Goal: Check status: Check status

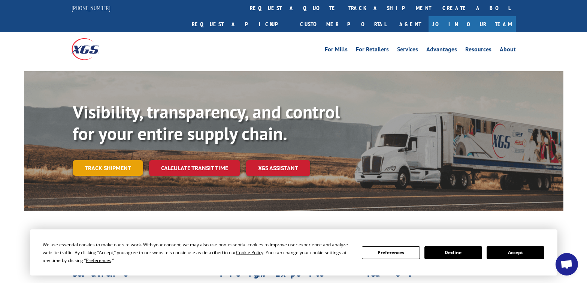
click at [125, 160] on link "Track shipment" at bounding box center [108, 168] width 70 height 16
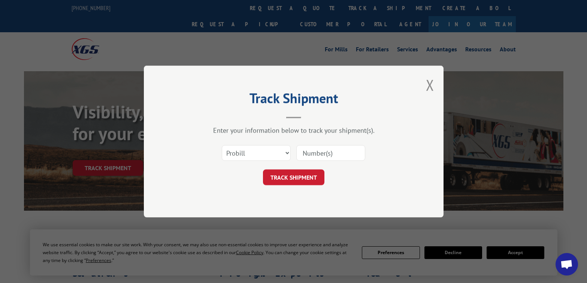
click at [346, 158] on input at bounding box center [331, 153] width 69 height 16
type input "124954691"
click button "TRACK SHIPMENT" at bounding box center [293, 177] width 61 height 16
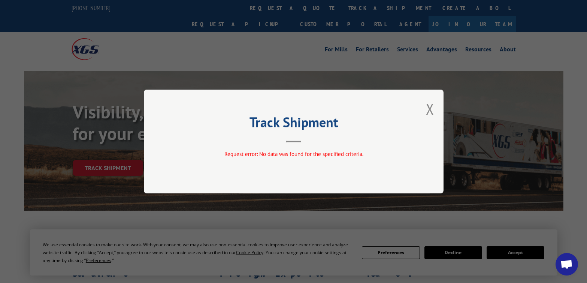
click at [350, 160] on div "Request error: No data was found for the specified criteria." at bounding box center [293, 155] width 225 height 11
click at [434, 111] on button "Close modal" at bounding box center [430, 109] width 8 height 20
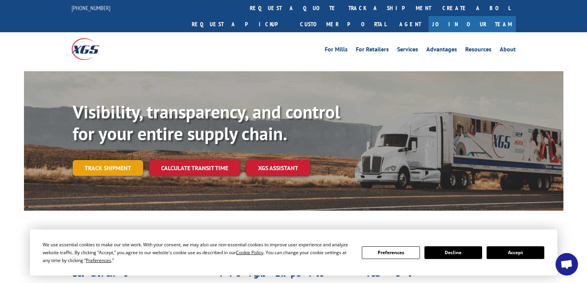
click at [110, 160] on link "Track shipment" at bounding box center [108, 168] width 70 height 16
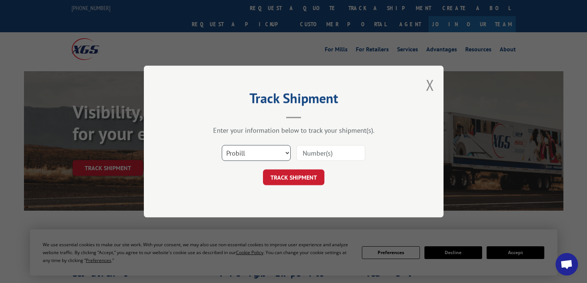
click at [260, 154] on select "Select category... Probill BOL PO" at bounding box center [256, 153] width 69 height 16
select select "bol"
click at [222, 145] on select "Select category... Probill BOL PO" at bounding box center [256, 153] width 69 height 16
click at [336, 152] on input at bounding box center [331, 153] width 69 height 16
type input "124954691"
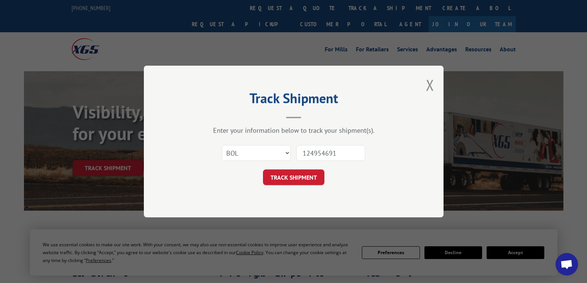
click button "TRACK SHIPMENT" at bounding box center [293, 177] width 61 height 16
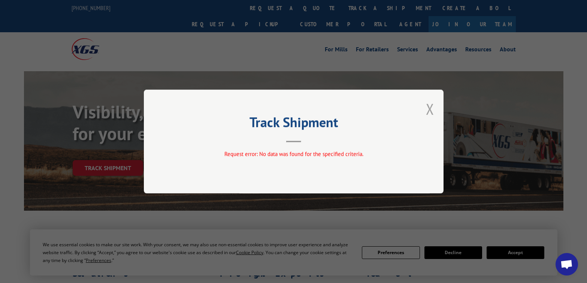
click at [430, 112] on button "Close modal" at bounding box center [430, 109] width 8 height 20
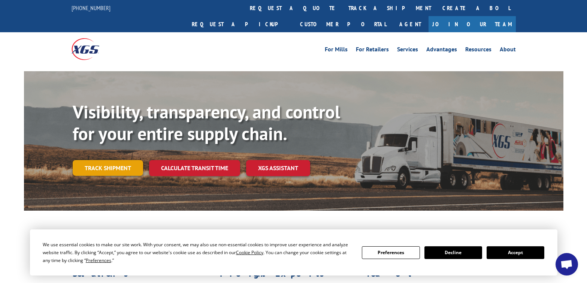
click at [102, 160] on link "Track shipment" at bounding box center [108, 168] width 70 height 16
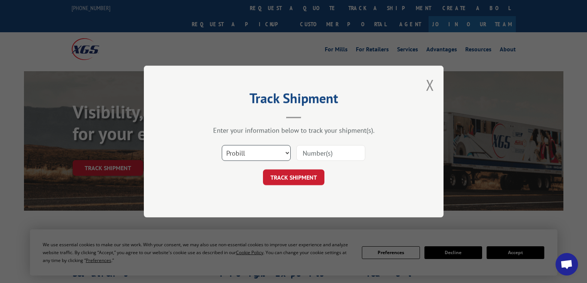
click at [267, 152] on select "Select category... Probill BOL PO" at bounding box center [256, 153] width 69 height 16
select select "po"
click at [222, 145] on select "Select category... Probill BOL PO" at bounding box center [256, 153] width 69 height 16
click at [308, 156] on input at bounding box center [331, 153] width 69 height 16
type input "LVS-2025"
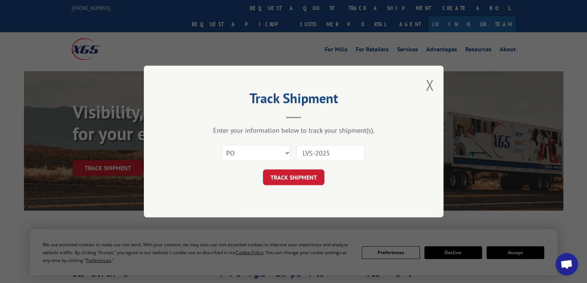
click button "TRACK SHIPMENT" at bounding box center [293, 177] width 61 height 16
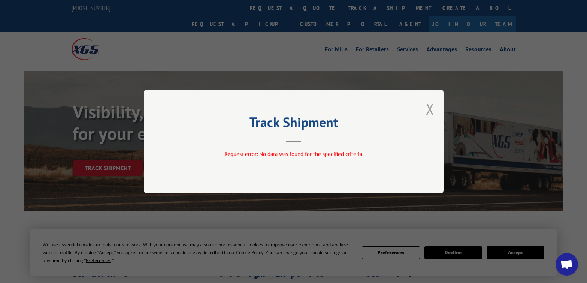
click at [428, 110] on button "Close modal" at bounding box center [430, 109] width 8 height 20
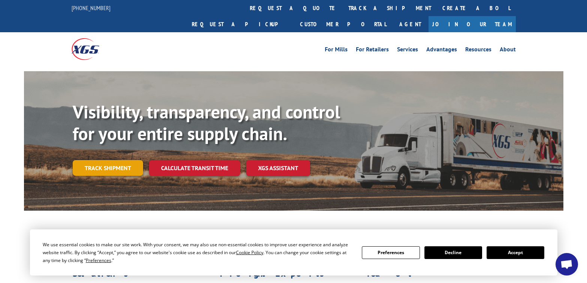
click at [106, 160] on link "Track shipment" at bounding box center [108, 168] width 70 height 16
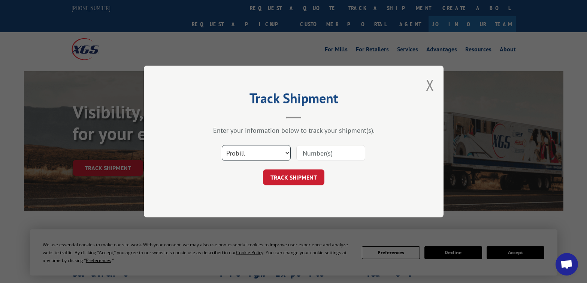
click at [280, 156] on select "Select category... Probill BOL PO" at bounding box center [256, 153] width 69 height 16
click at [222, 145] on select "Select category... Probill BOL PO" at bounding box center [256, 153] width 69 height 16
click at [330, 156] on input at bounding box center [331, 153] width 69 height 16
click at [279, 153] on select "Select category... Probill BOL PO" at bounding box center [256, 153] width 69 height 16
select select "bol"
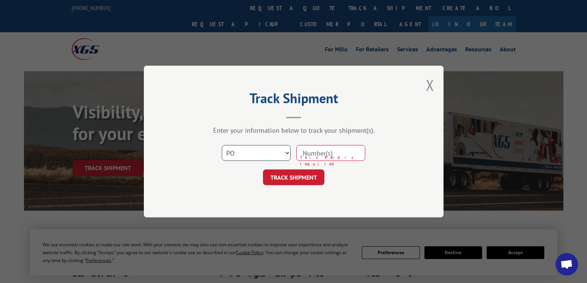
click at [222, 145] on select "Select category... Probill BOL PO" at bounding box center [256, 153] width 69 height 16
click at [336, 157] on input at bounding box center [331, 153] width 69 height 16
type input "124954691"
click button "TRACK SHIPMENT" at bounding box center [293, 177] width 61 height 16
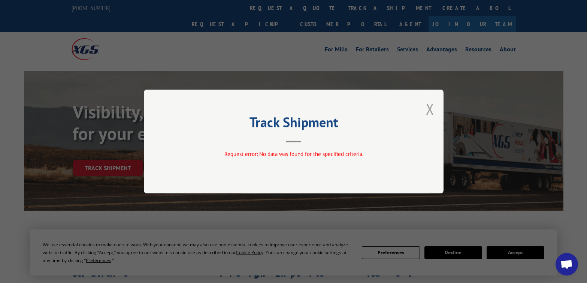
click at [427, 108] on button "Close modal" at bounding box center [430, 109] width 8 height 20
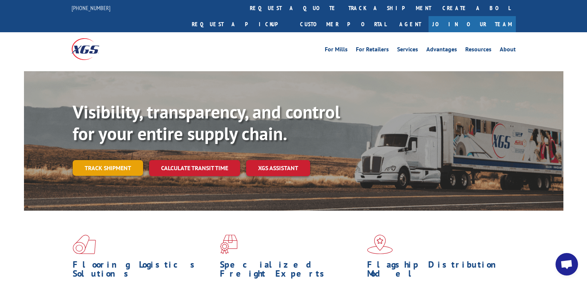
click at [120, 160] on link "Track shipment" at bounding box center [108, 168] width 70 height 16
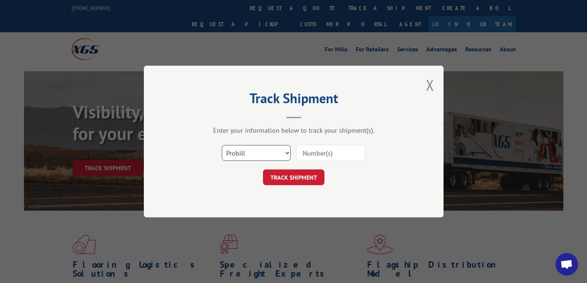
click at [287, 153] on select "Select category... Probill BOL PO" at bounding box center [256, 153] width 69 height 16
click at [222, 145] on select "Select category... Probill BOL PO" at bounding box center [256, 153] width 69 height 16
click at [266, 154] on select "Select category... Probill BOL PO" at bounding box center [256, 153] width 69 height 16
click at [222, 145] on select "Select category... Probill BOL PO" at bounding box center [256, 153] width 69 height 16
click at [259, 157] on select "Select category... Probill BOL PO" at bounding box center [256, 153] width 69 height 16
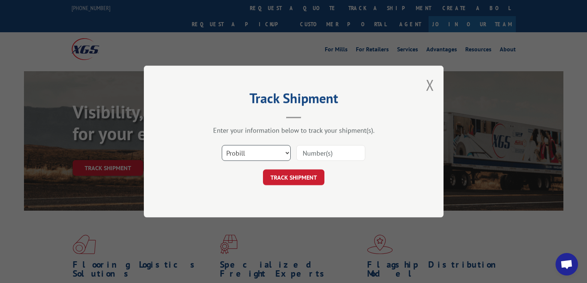
select select "bol"
click at [222, 145] on select "Select category... Probill BOL PO" at bounding box center [256, 153] width 69 height 16
click at [312, 149] on input at bounding box center [331, 153] width 69 height 16
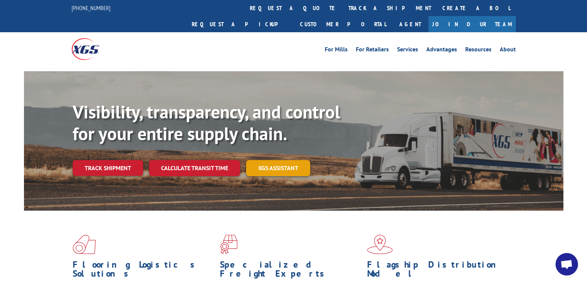
click at [274, 160] on link "XGS ASSISTANT" at bounding box center [278, 168] width 64 height 16
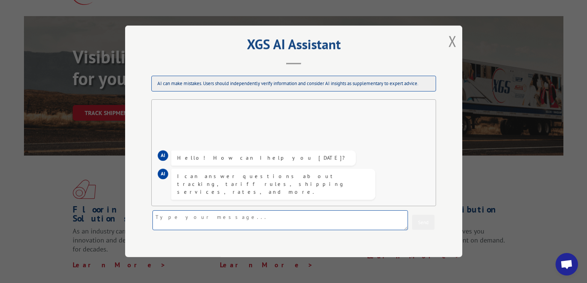
scroll to position [37, 0]
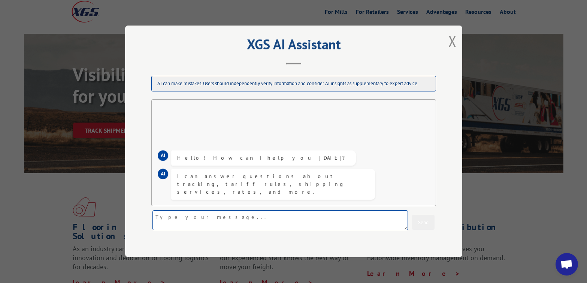
click at [206, 217] on textarea at bounding box center [281, 221] width 256 height 20
type textarea "Hello I would like to track a shipment"
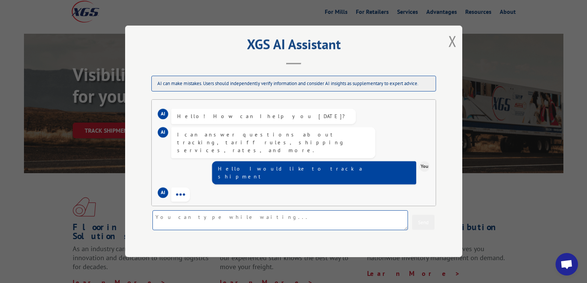
click at [227, 221] on textarea at bounding box center [281, 221] width 256 height 20
type textarea "31484970"
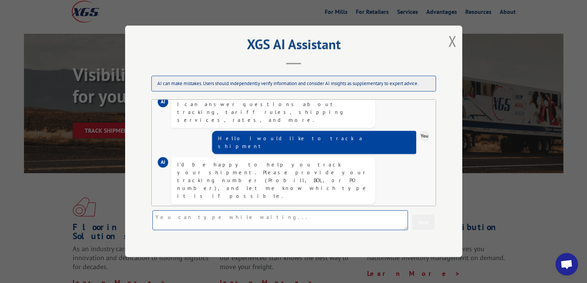
click at [257, 226] on textarea at bounding box center [281, 221] width 256 height 20
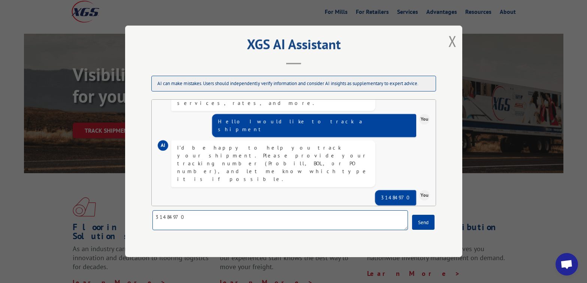
drag, startPoint x: 208, startPoint y: 213, endPoint x: 126, endPoint y: 211, distance: 82.5
click at [126, 211] on div "XGS AI Assistant AI can make mistakes. Users should independently verify inform…" at bounding box center [293, 141] width 337 height 232
type textarea "BOL : 124954691"
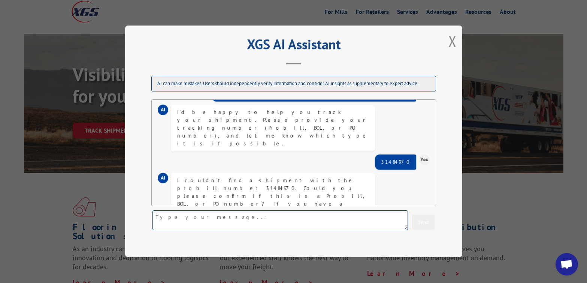
scroll to position [108, 0]
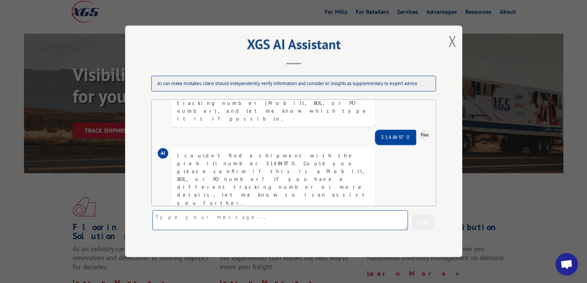
click at [240, 213] on textarea at bounding box center [281, 221] width 256 height 20
type textarea "{"
type textarea "PO # LVS-2025 | 14140349"
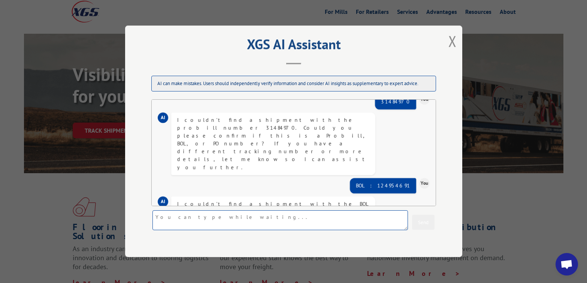
scroll to position [160, 0]
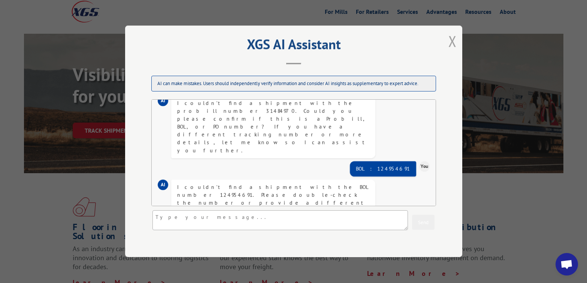
click at [452, 40] on button "Close modal" at bounding box center [453, 41] width 8 height 20
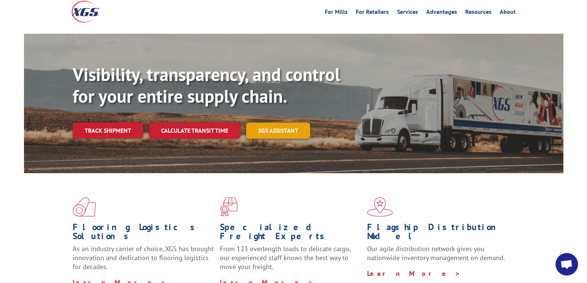
click at [275, 123] on link "XGS ASSISTANT" at bounding box center [278, 131] width 64 height 16
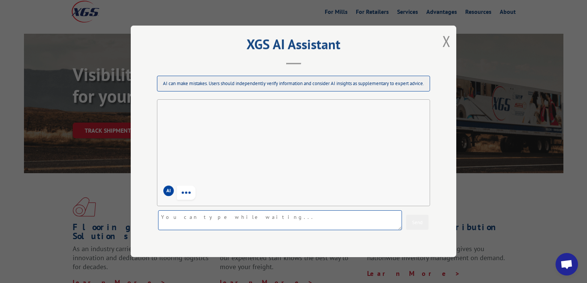
scroll to position [0, 0]
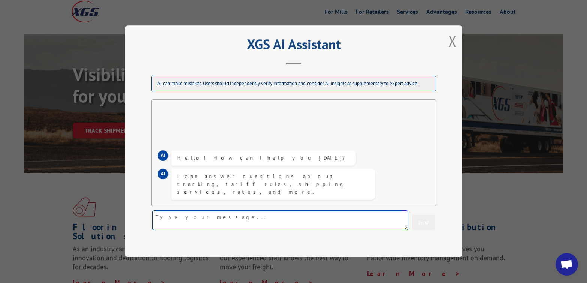
click at [230, 225] on textarea at bounding box center [281, 221] width 256 height 20
type textarea "quote id number"
type textarea "\"
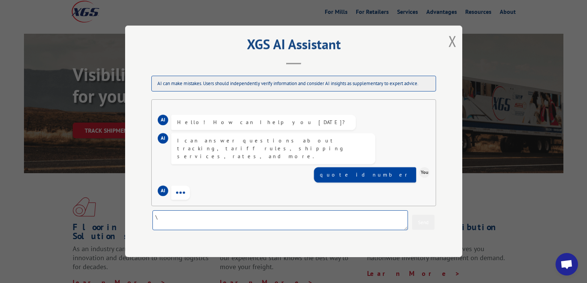
click at [166, 220] on textarea "\" at bounding box center [281, 221] width 256 height 20
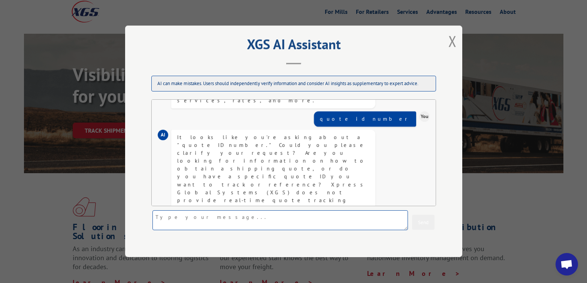
click at [235, 227] on textarea at bounding box center [281, 221] width 256 height 20
type textarea "I would like to track a shipment using only this Quote ID Number : 94118317-234…"
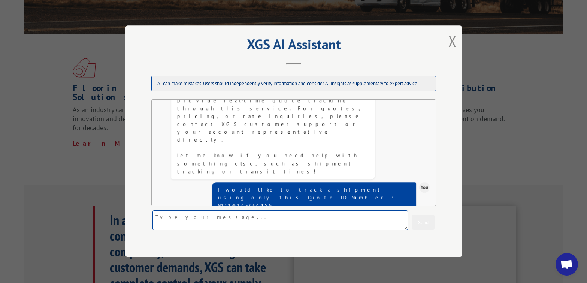
scroll to position [225, 0]
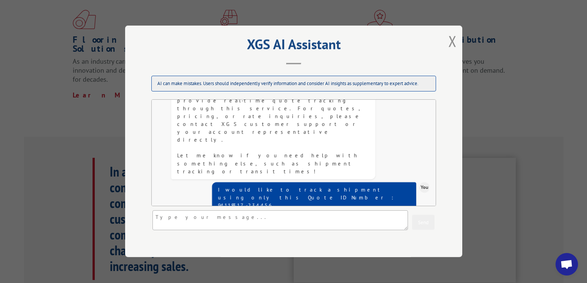
click at [547, 199] on div "XGS AI Assistant AI can make mistakes. Users should independently verify inform…" at bounding box center [293, 141] width 587 height 283
click at [448, 40] on div "XGS AI Assistant AI can make mistakes. Users should independently verify inform…" at bounding box center [293, 141] width 337 height 232
click at [445, 42] on div "XGS AI Assistant AI can make mistakes. Users should independently verify inform…" at bounding box center [293, 141] width 337 height 232
drag, startPoint x: 450, startPoint y: 43, endPoint x: 457, endPoint y: 47, distance: 7.7
click at [457, 47] on button "Close modal" at bounding box center [453, 41] width 8 height 20
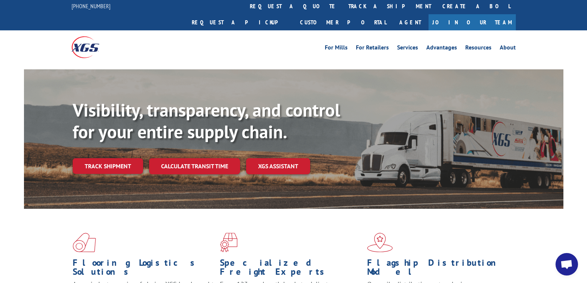
scroll to position [0, 0]
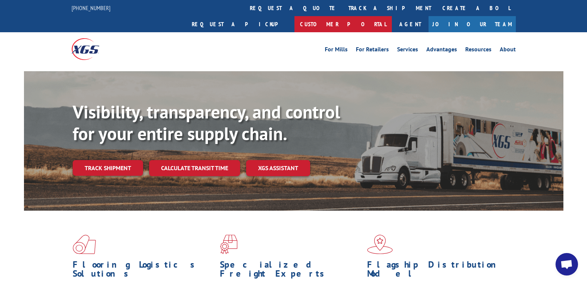
click at [392, 16] on link "Customer Portal" at bounding box center [343, 24] width 97 height 16
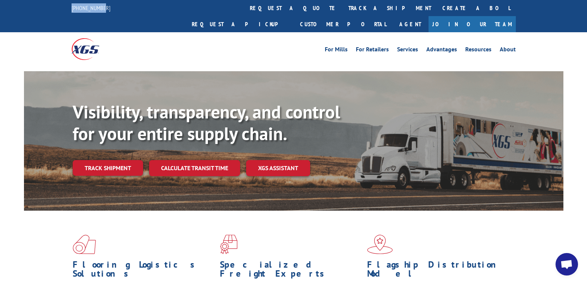
drag, startPoint x: 98, startPoint y: 4, endPoint x: 68, endPoint y: 4, distance: 30.0
click at [68, 4] on div "844-947-7447 request a quote track a shipment Create a BOL Request a pickup Cus…" at bounding box center [293, 16] width 587 height 32
copy link "[PHONE_NUMBER]"
